Goal: Task Accomplishment & Management: Manage account settings

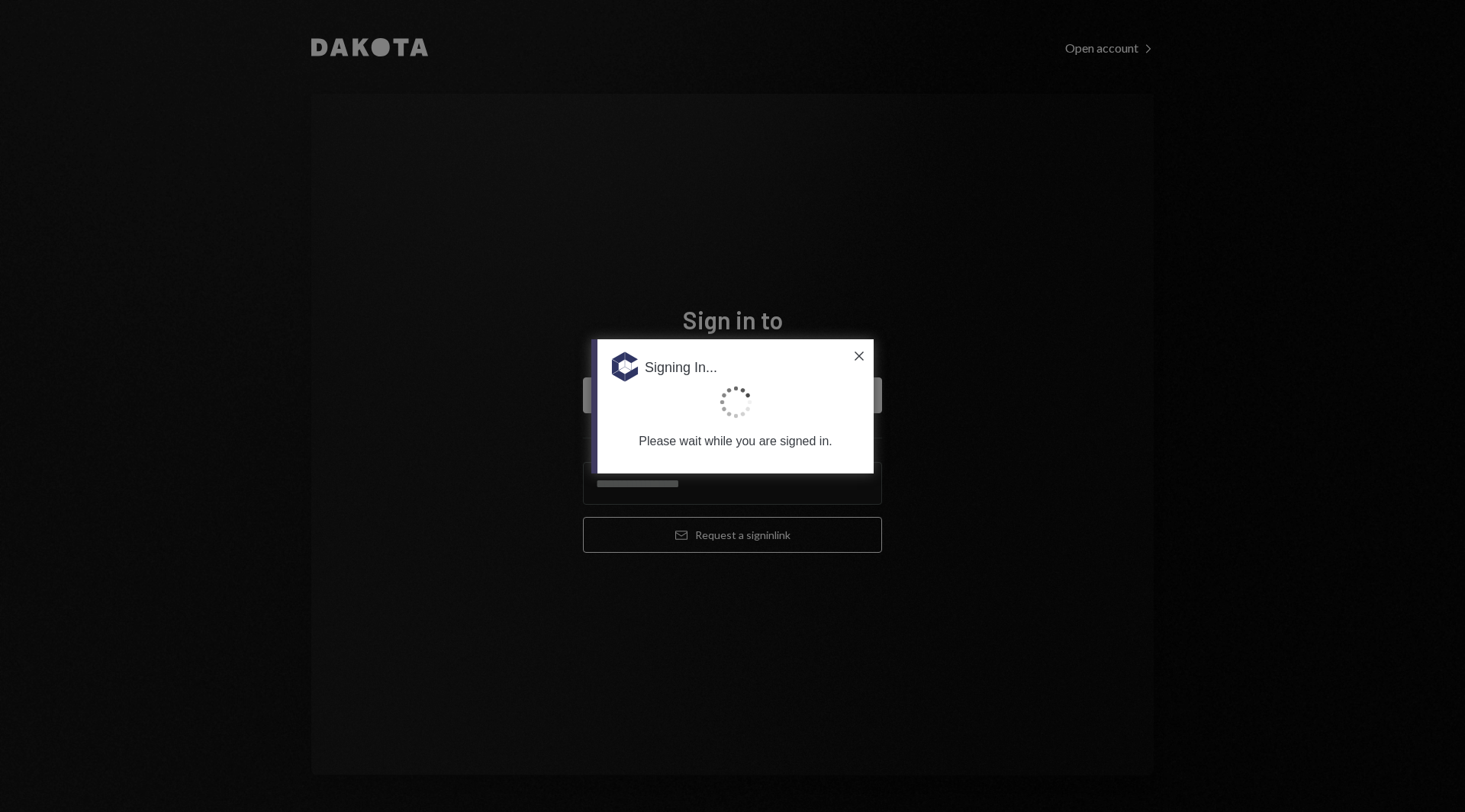
type input "**********"
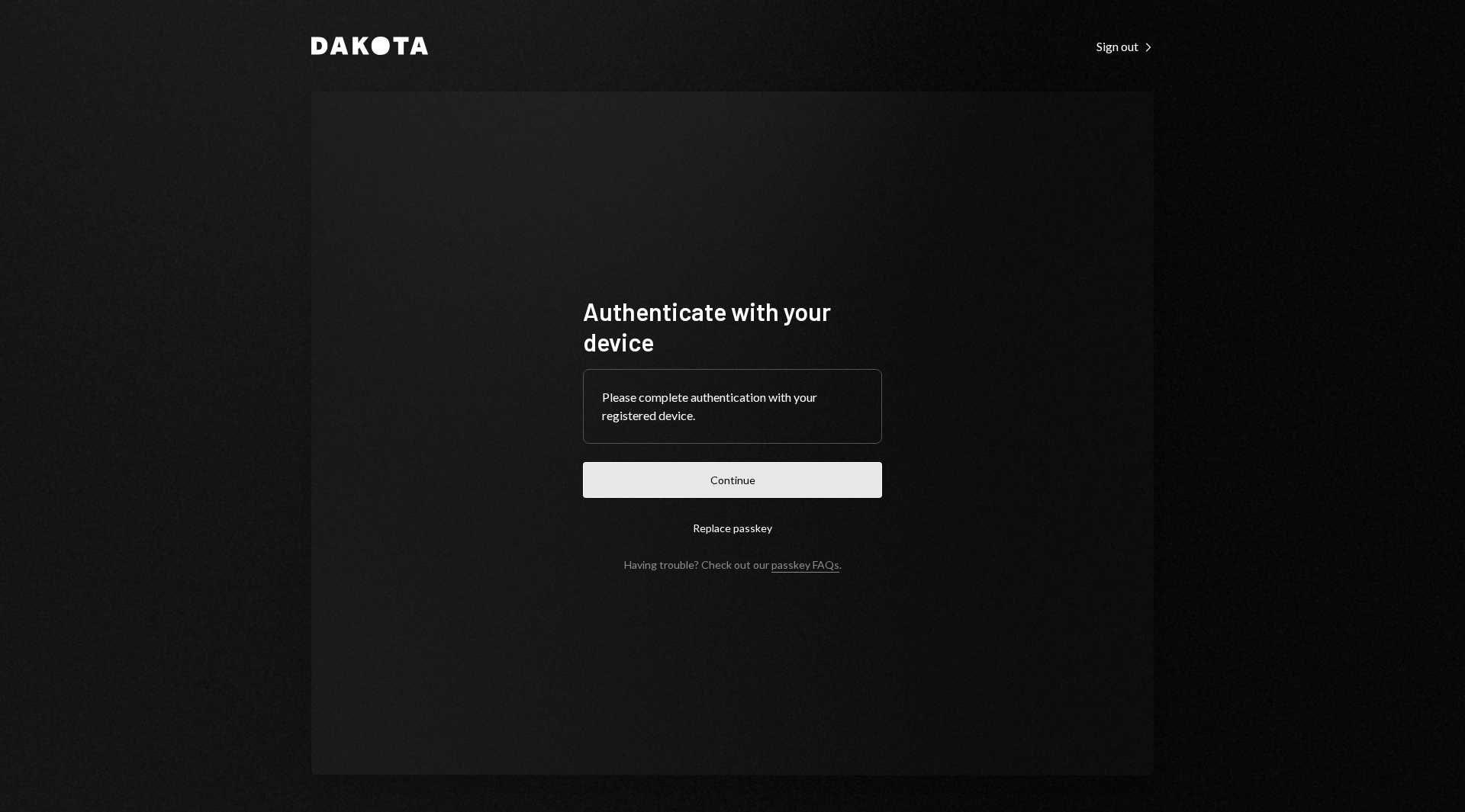
click at [707, 477] on button "Continue" at bounding box center [732, 480] width 299 height 36
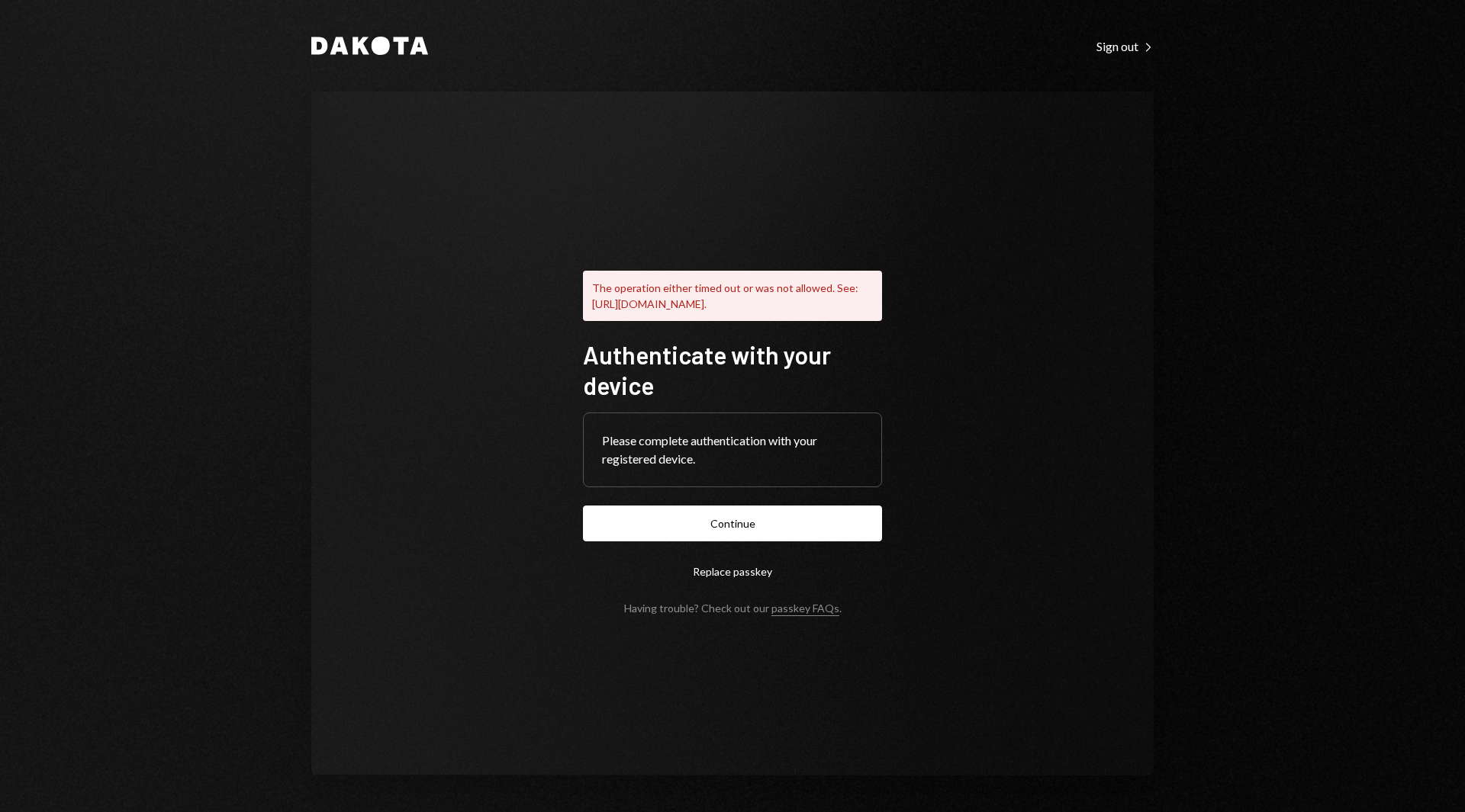
click at [273, 210] on div "Dakota Sign out Right Caret The operation either timed out or was not allowed. …" at bounding box center [732, 406] width 1465 height 812
